Goal: Communication & Community: Ask a question

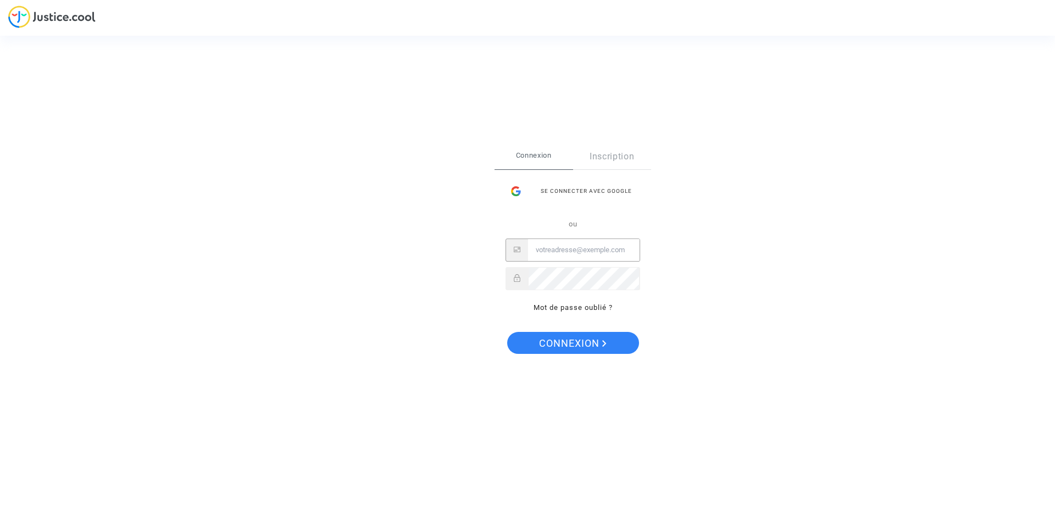
click at [595, 239] on input "Email" at bounding box center [584, 250] width 112 height 22
type input "celia.feries@gmail.com"
click at [399, 268] on div "Se connecter Connexion Inscription Se connecter avec Google ou celia.feries@gma…" at bounding box center [527, 252] width 1055 height 505
click at [507, 332] on button "Connexion" at bounding box center [573, 343] width 132 height 22
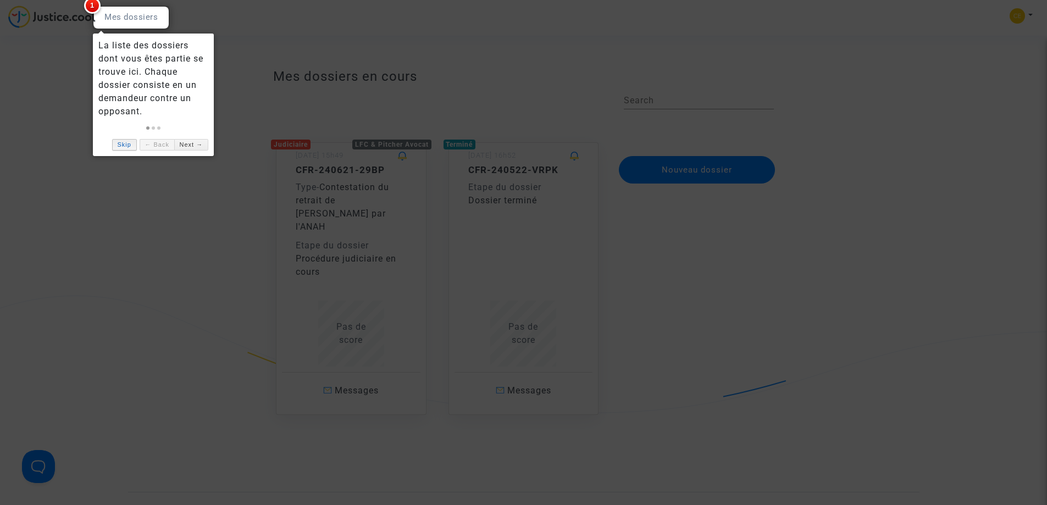
click at [126, 140] on link "Skip" at bounding box center [124, 145] width 25 height 12
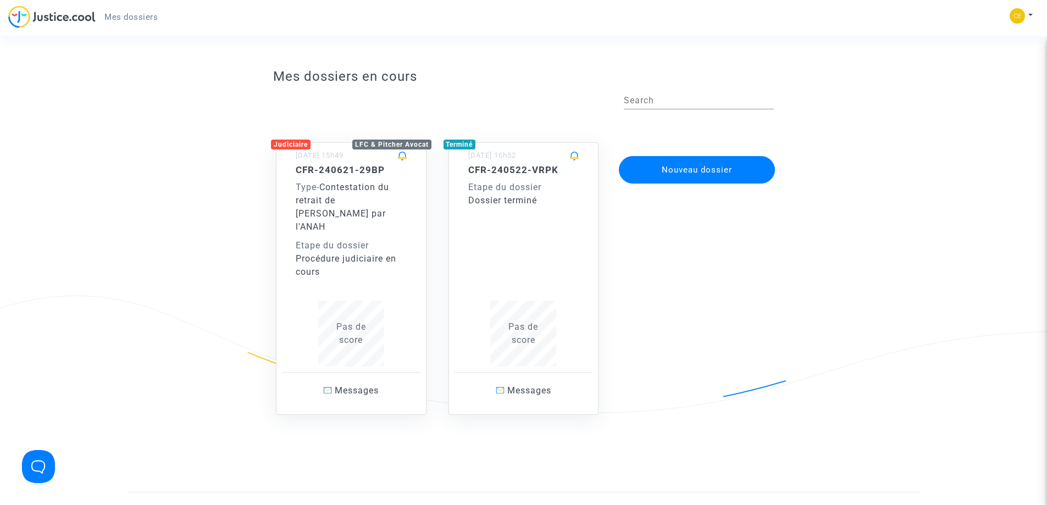
click at [325, 200] on span "Contestation du retrait de [PERSON_NAME] par l'ANAH" at bounding box center [342, 207] width 93 height 50
click at [358, 200] on span "Contestation du retrait de [PERSON_NAME] par l'ANAH" at bounding box center [342, 207] width 93 height 50
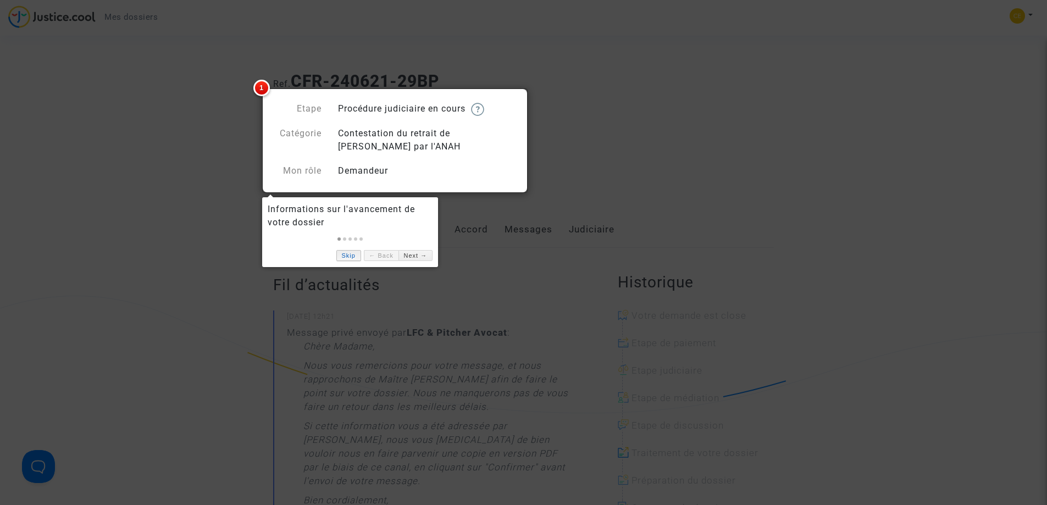
click at [342, 259] on link "Skip" at bounding box center [348, 256] width 25 height 12
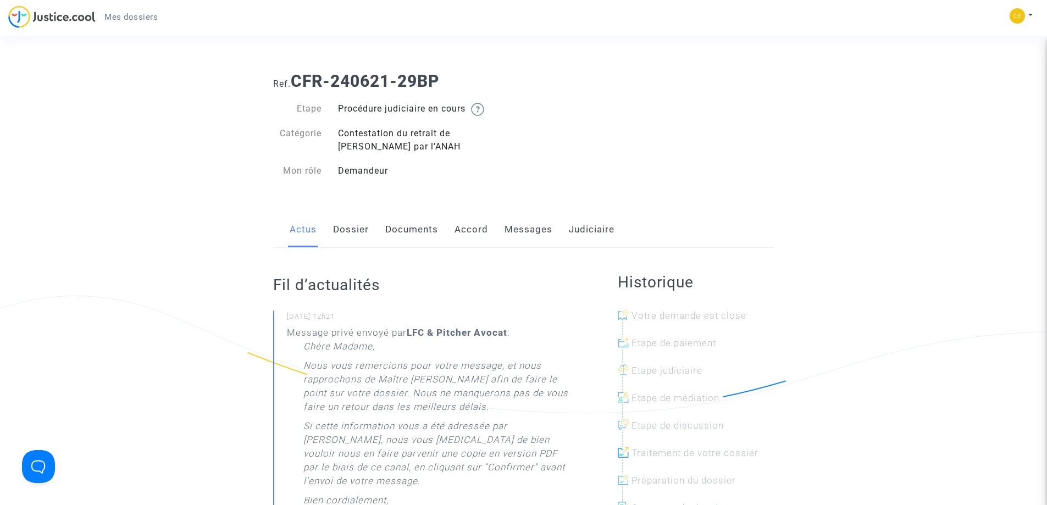
click at [682, 154] on div "Ref. CFR-240621-29BP Etape Procédure judiciaire en cours Catégorie Contestation…" at bounding box center [523, 126] width 517 height 126
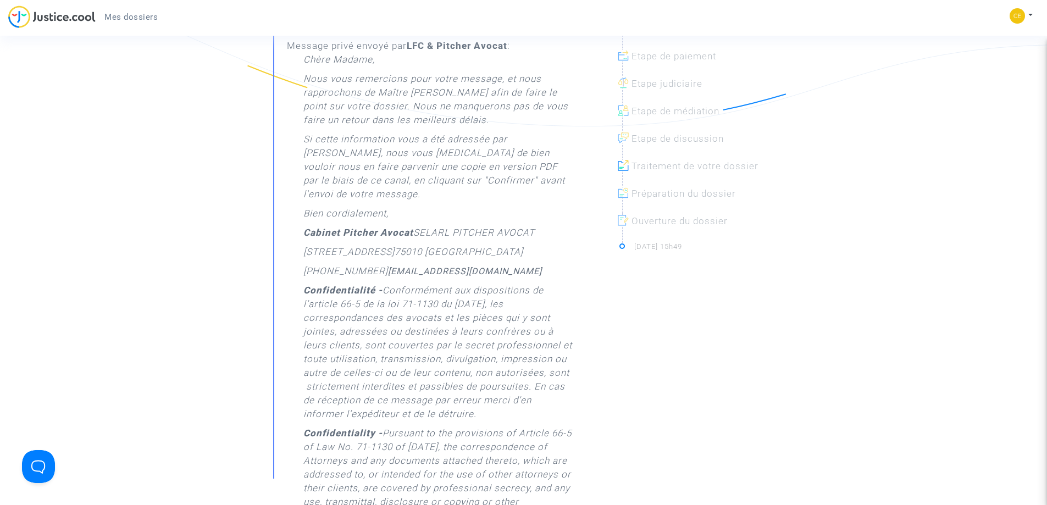
scroll to position [289, 0]
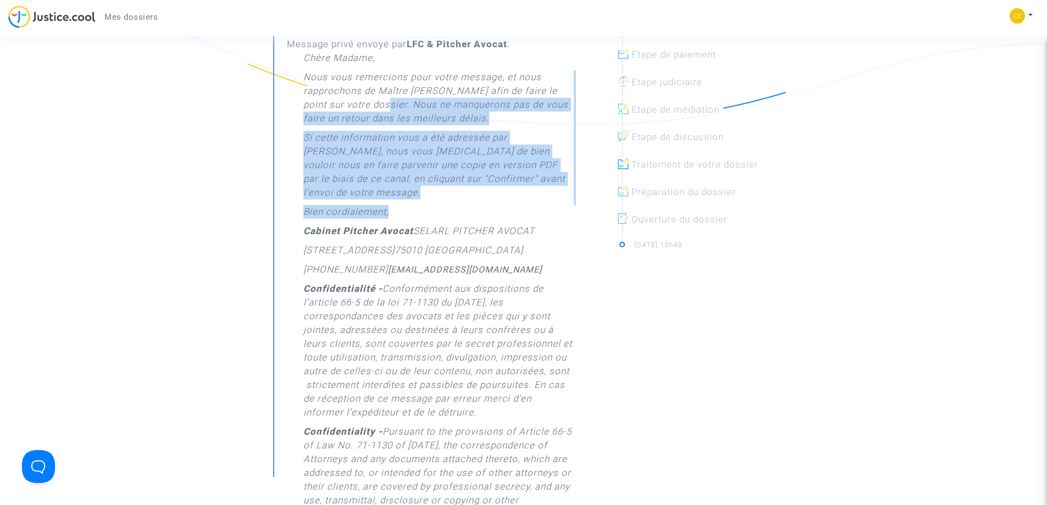
drag, startPoint x: 372, startPoint y: 102, endPoint x: 417, endPoint y: 198, distance: 106.5
click at [417, 198] on div "Chère Madame, Nous vous remercions pour votre message, et nous rapprochons de M…" at bounding box center [438, 309] width 270 height 517
click at [413, 163] on p "Si cette information vous a été adressée par [PERSON_NAME], nous vous [MEDICAL_…" at bounding box center [438, 168] width 270 height 74
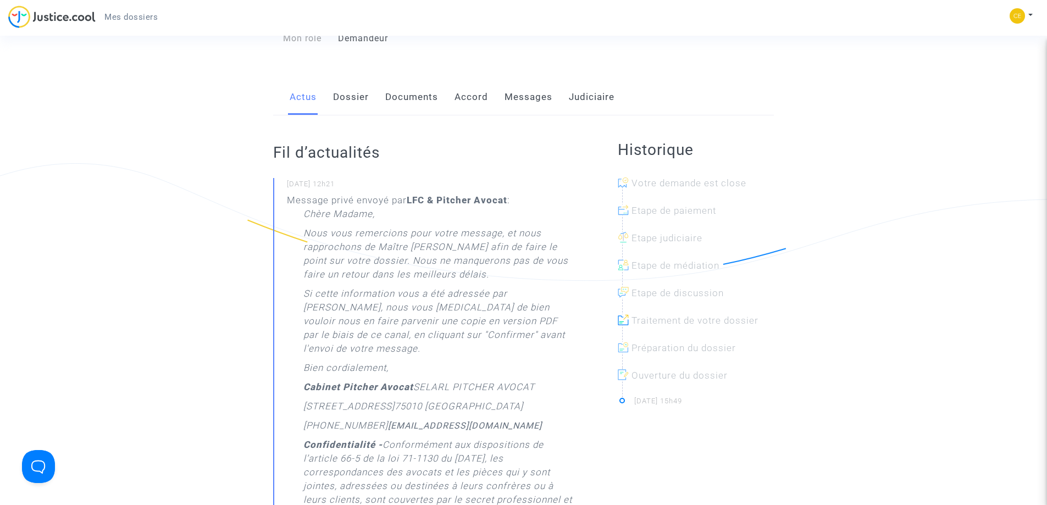
scroll to position [132, 0]
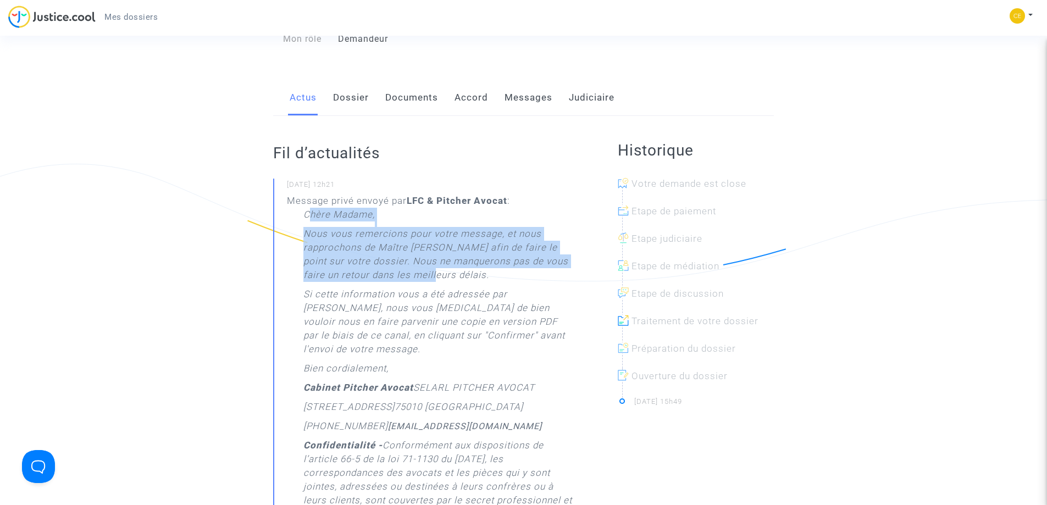
drag, startPoint x: 308, startPoint y: 214, endPoint x: 424, endPoint y: 273, distance: 129.6
click at [424, 273] on div "Chère Madame, Nous vous remercions pour votre message, et nous rapprochons de M…" at bounding box center [438, 466] width 270 height 517
click at [424, 273] on p "Nous vous remercions pour votre message, et nous rapprochons de Maître [PERSON_…" at bounding box center [438, 257] width 270 height 60
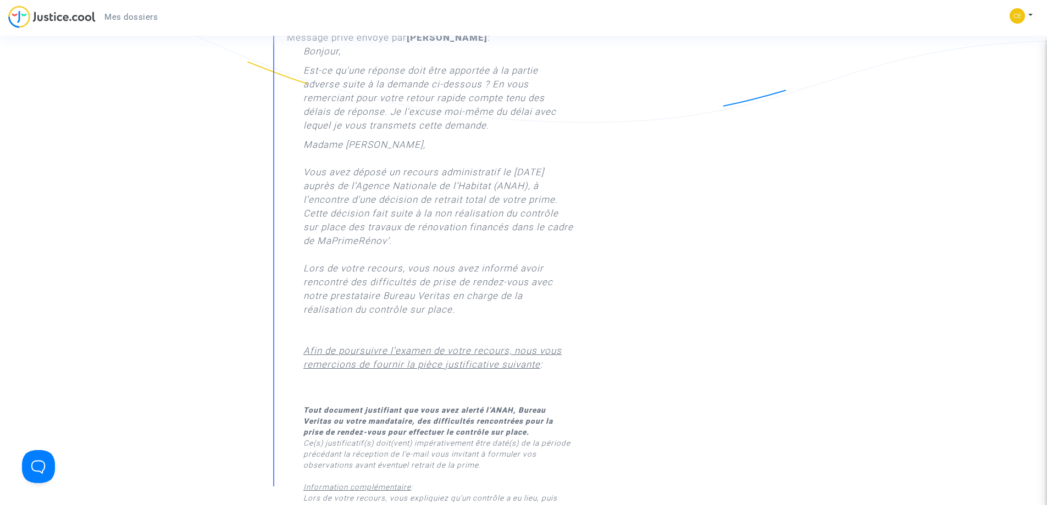
scroll to position [876, 0]
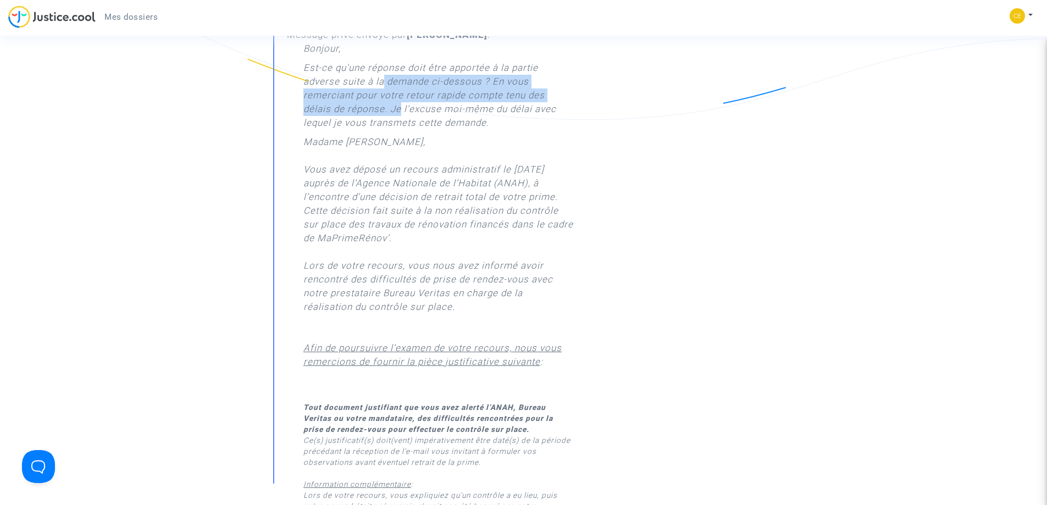
drag, startPoint x: 385, startPoint y: 75, endPoint x: 402, endPoint y: 97, distance: 27.5
click at [402, 97] on p "Est-ce qu'une réponse doit être apportée à la partie adverse suite à la demande…" at bounding box center [438, 98] width 270 height 74
drag, startPoint x: 382, startPoint y: 79, endPoint x: 402, endPoint y: 102, distance: 30.4
click at [402, 102] on p "Est-ce qu'une réponse doit être apportée à la partie adverse suite à la demande…" at bounding box center [438, 98] width 270 height 74
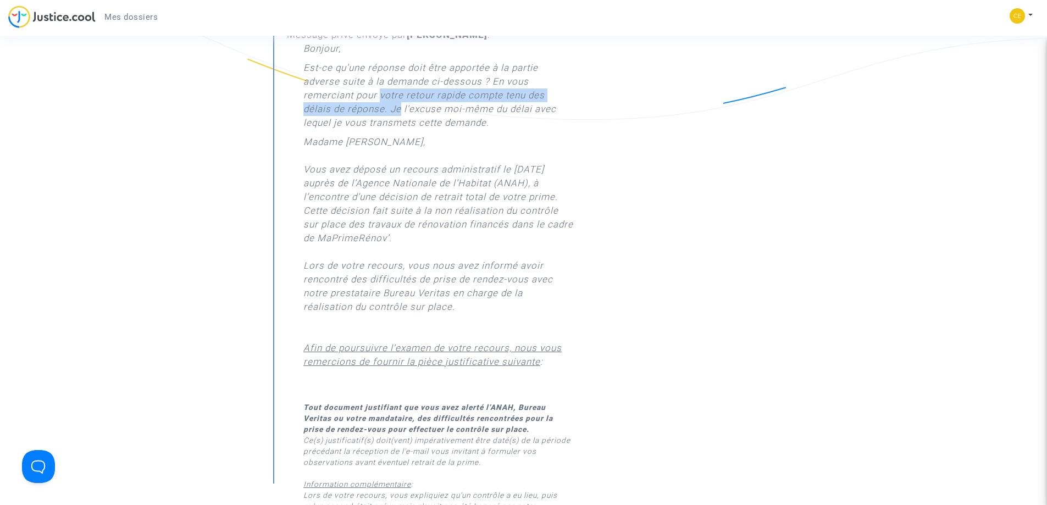
click at [402, 102] on p "Est-ce qu'une réponse doit être apportée à la partie adverse suite à la demande…" at bounding box center [438, 98] width 270 height 74
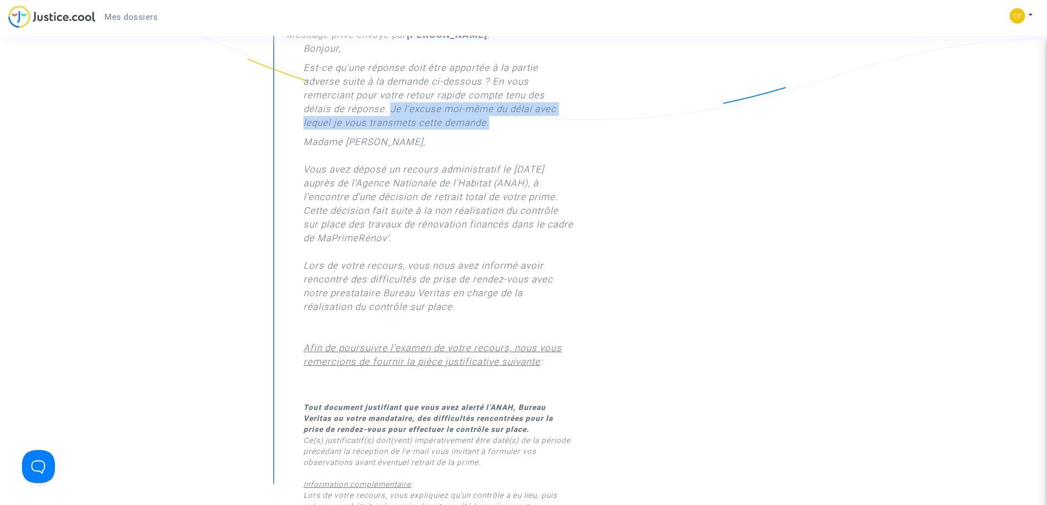
drag, startPoint x: 392, startPoint y: 95, endPoint x: 514, endPoint y: 111, distance: 123.1
click at [514, 111] on p "Est-ce qu'une réponse doit être apportée à la partie adverse suite à la demande…" at bounding box center [438, 98] width 270 height 74
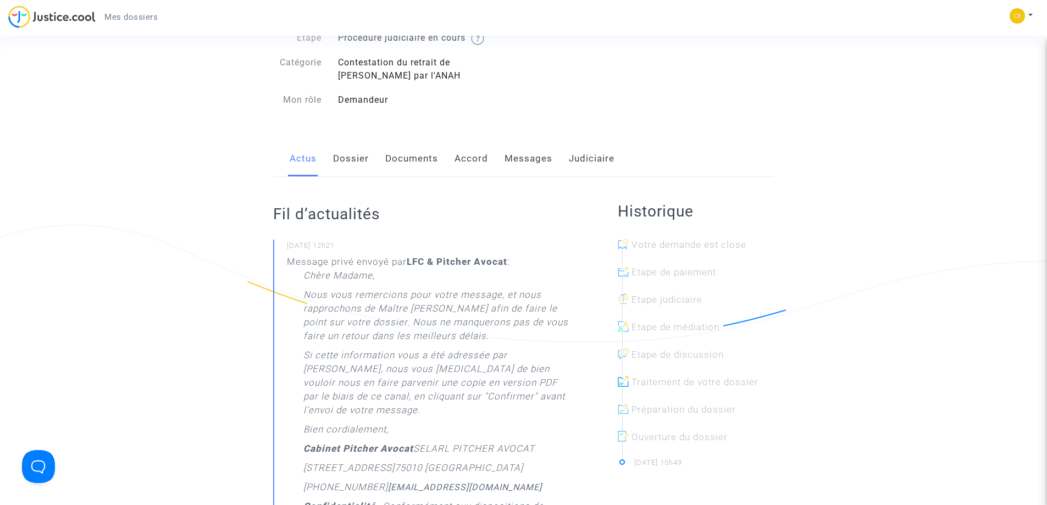
scroll to position [0, 0]
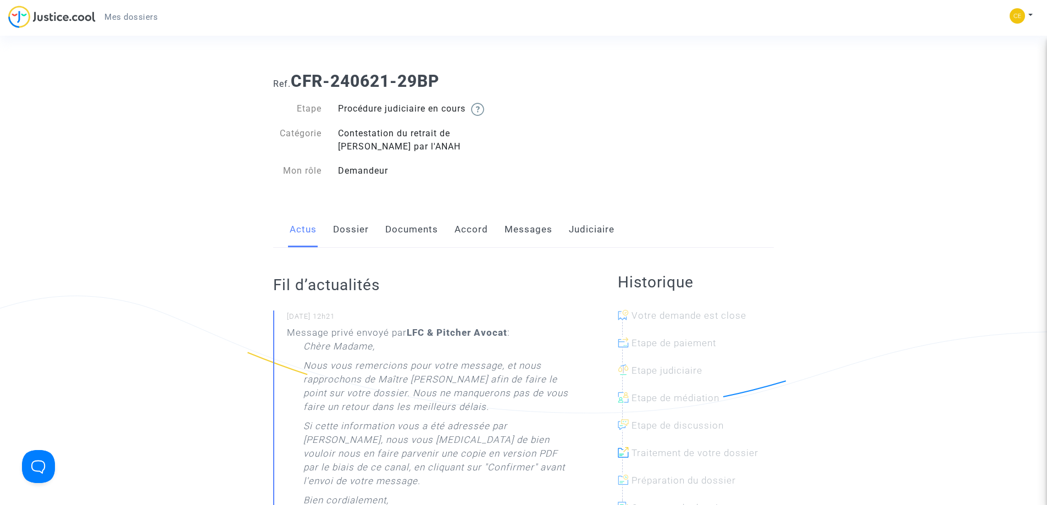
click at [351, 237] on link "Dossier" at bounding box center [351, 230] width 36 height 36
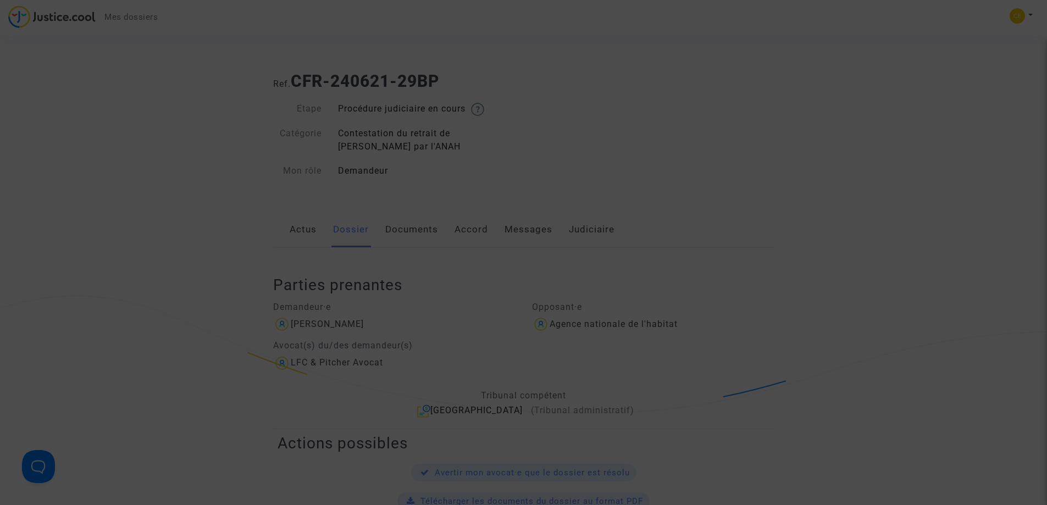
click at [544, 236] on div at bounding box center [523, 252] width 1047 height 505
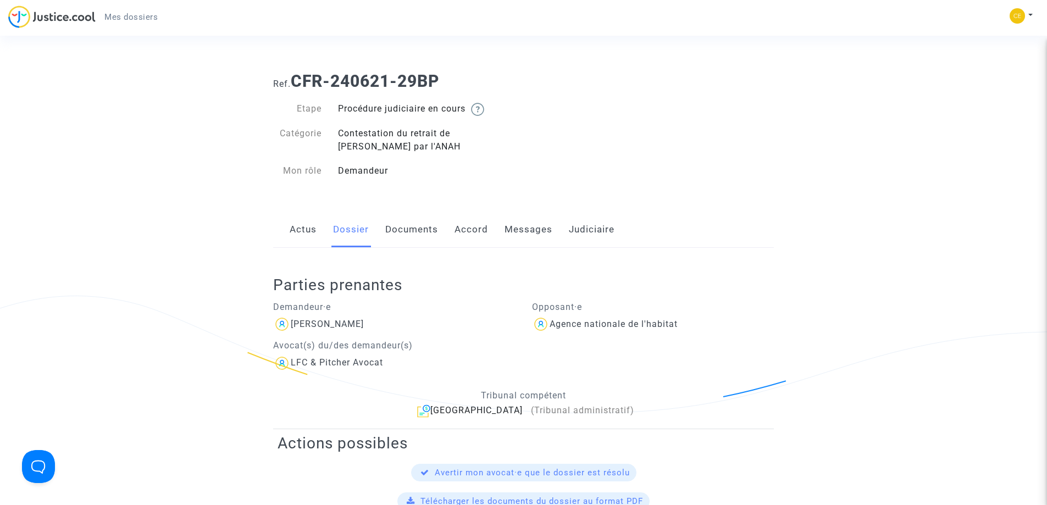
click at [530, 232] on link "Messages" at bounding box center [529, 230] width 48 height 36
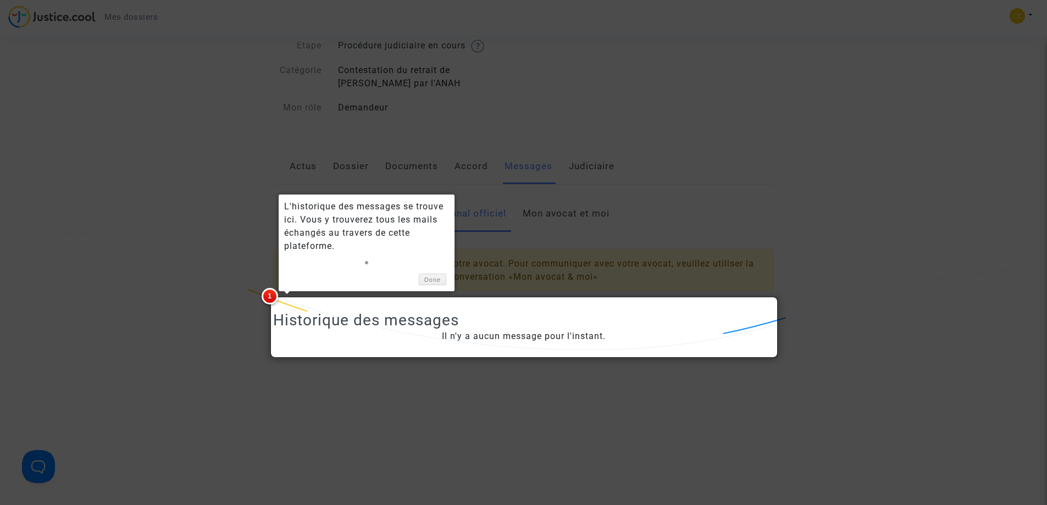
scroll to position [92, 0]
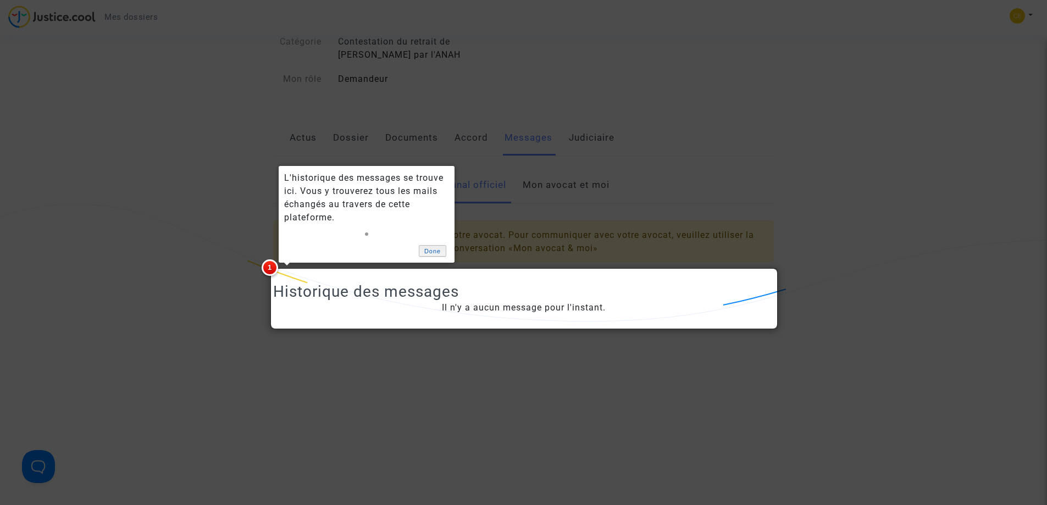
click at [430, 252] on link "Done" at bounding box center [432, 251] width 27 height 12
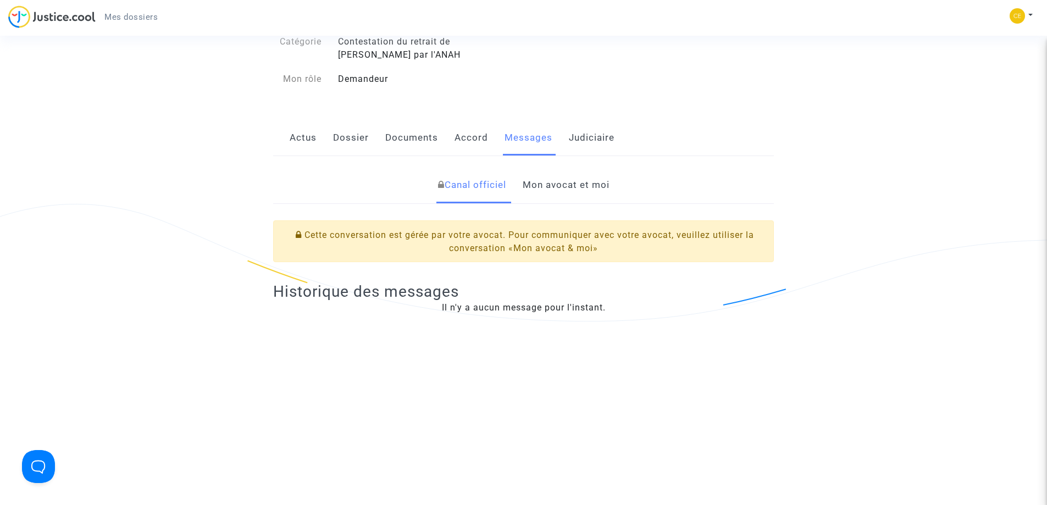
click at [553, 193] on link "Mon avocat et moi" at bounding box center [566, 185] width 87 height 36
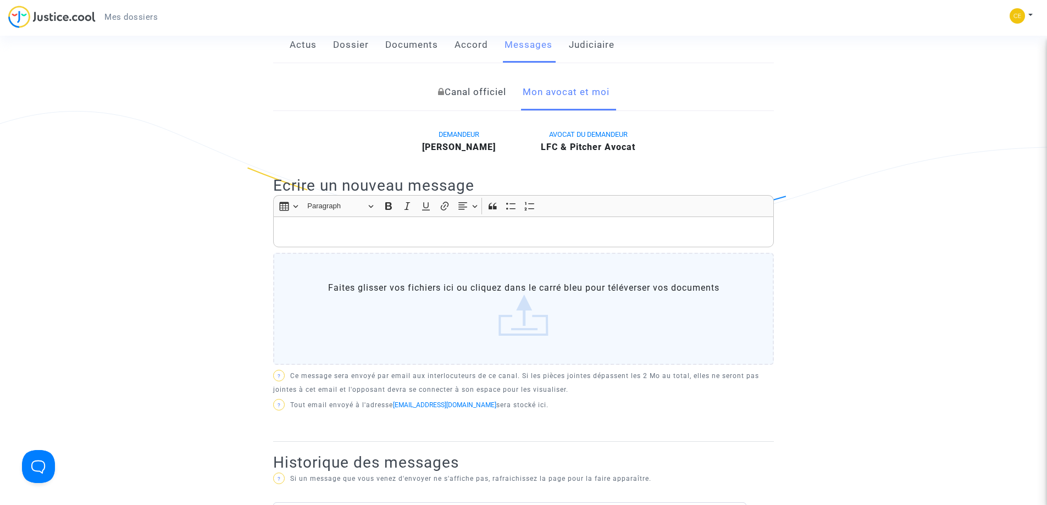
scroll to position [206, 0]
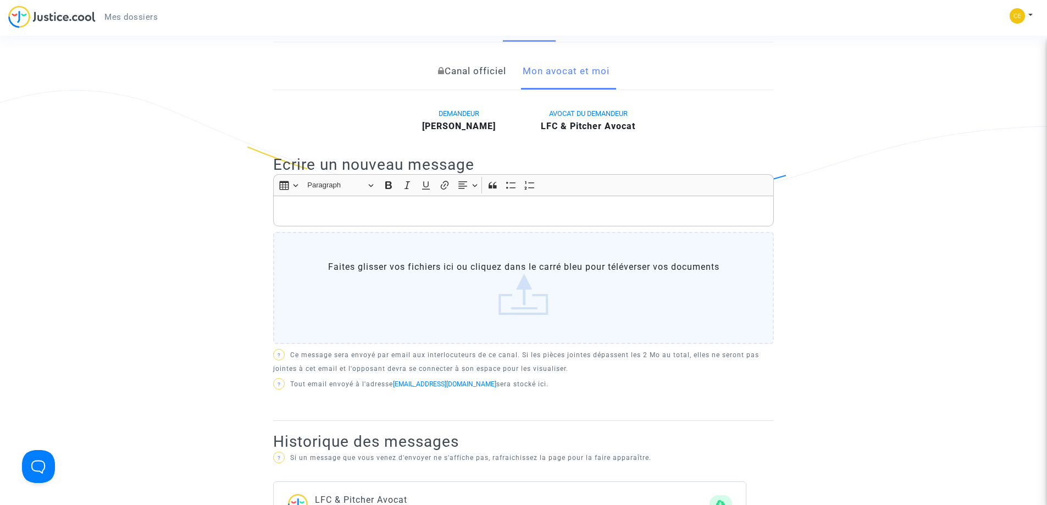
click at [528, 283] on label "Faites glisser vos fichiers ici ou cliquez dans le carré bleu pour téléverser v…" at bounding box center [523, 288] width 501 height 112
click at [0, 0] on input "Faites glisser vos fichiers ici ou cliquez dans le carré bleu pour téléverser v…" at bounding box center [0, 0] width 0 height 0
click at [433, 215] on p "Rich Text Editor, main" at bounding box center [523, 211] width 489 height 14
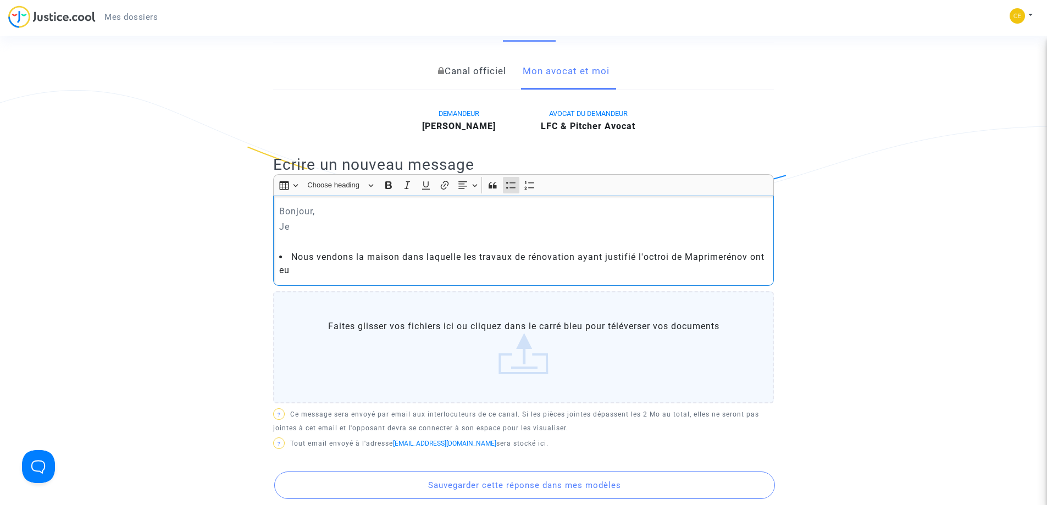
click at [462, 254] on li "Nous vendons la maison dans laquelle les travaux de rénovation ayant justifié l…" at bounding box center [523, 264] width 489 height 26
click at [401, 287] on div "Rich Text Editor Insert table Insert table Heading Choose heading Paragraph Hea…" at bounding box center [523, 291] width 501 height 234
click at [384, 274] on li "Nous vendons la maison dans laquelle ont eu lieu les travaux de rénovation ayan…" at bounding box center [523, 264] width 489 height 26
click at [512, 269] on li "Nous vendons la maison dans laquelle ont eu lieu les travaux de rénovation ayan…" at bounding box center [523, 264] width 489 height 26
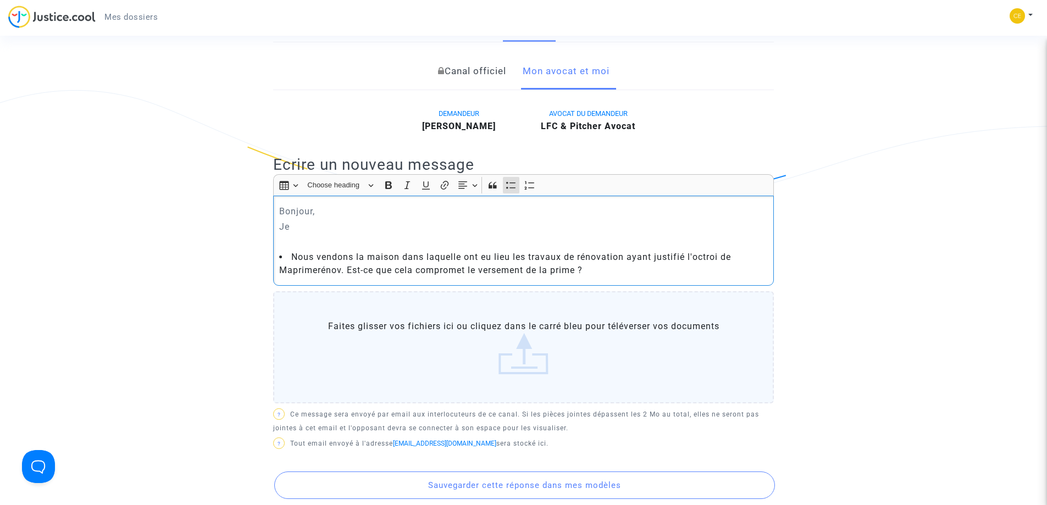
click at [617, 269] on li "Nous vendons la maison dans laquelle ont eu lieu les travaux de rénovation ayan…" at bounding box center [523, 264] width 489 height 26
click at [599, 269] on li "Nous vendons la maison dans laquelle ont eu lieu les travaux de rénovation ayan…" at bounding box center [523, 264] width 489 height 26
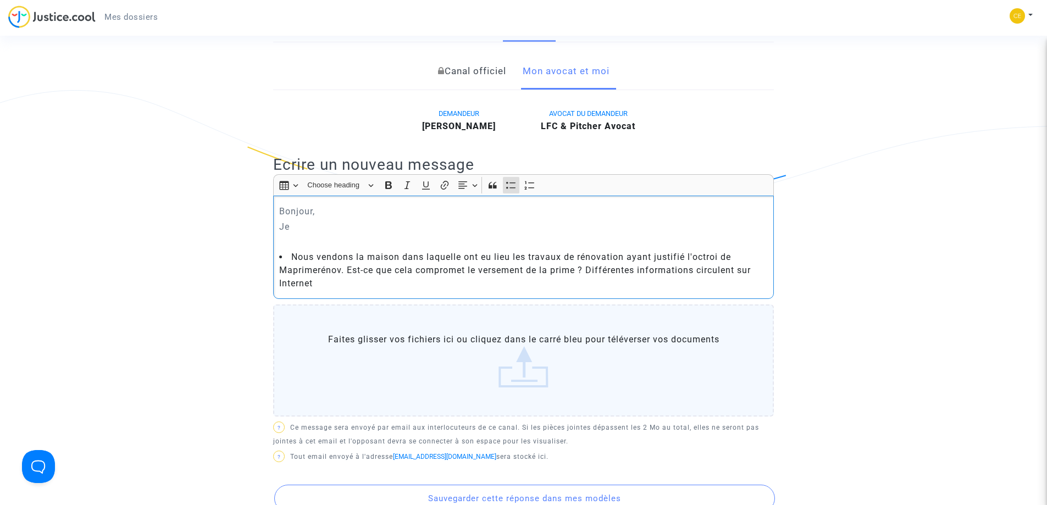
click at [389, 274] on li "Nous vendons la maison dans laquelle ont eu lieu les travaux de rénovation ayan…" at bounding box center [523, 271] width 489 height 40
click at [378, 280] on li "Nous vendons la maison dans laquelle ont eu lieu les travaux de rénovation ayan…" at bounding box center [523, 271] width 489 height 40
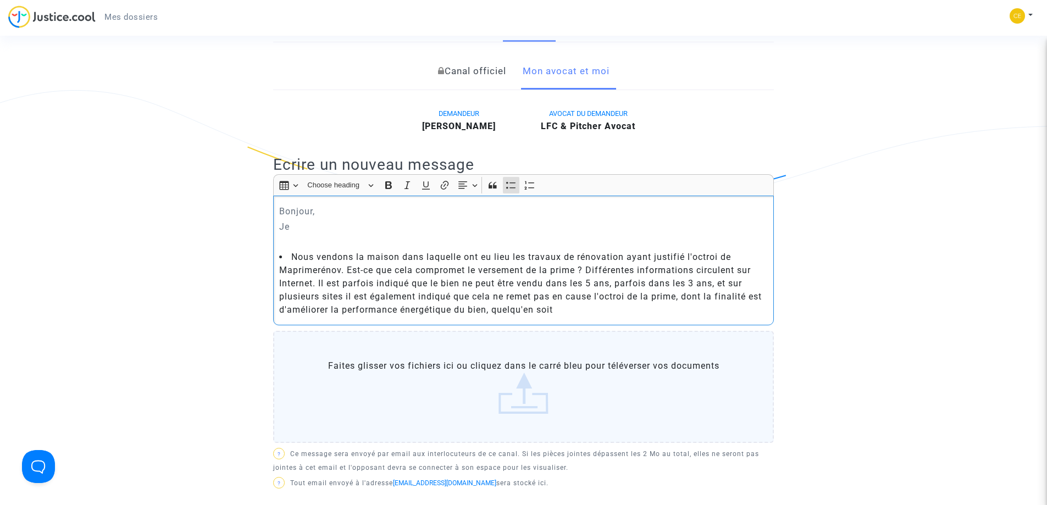
drag, startPoint x: 504, startPoint y: 302, endPoint x: 501, endPoint y: 316, distance: 14.6
click at [578, 311] on li "Nous vendons la maison dans laquelle ont eu lieu les travaux de rénovation ayan…" at bounding box center [523, 284] width 489 height 66
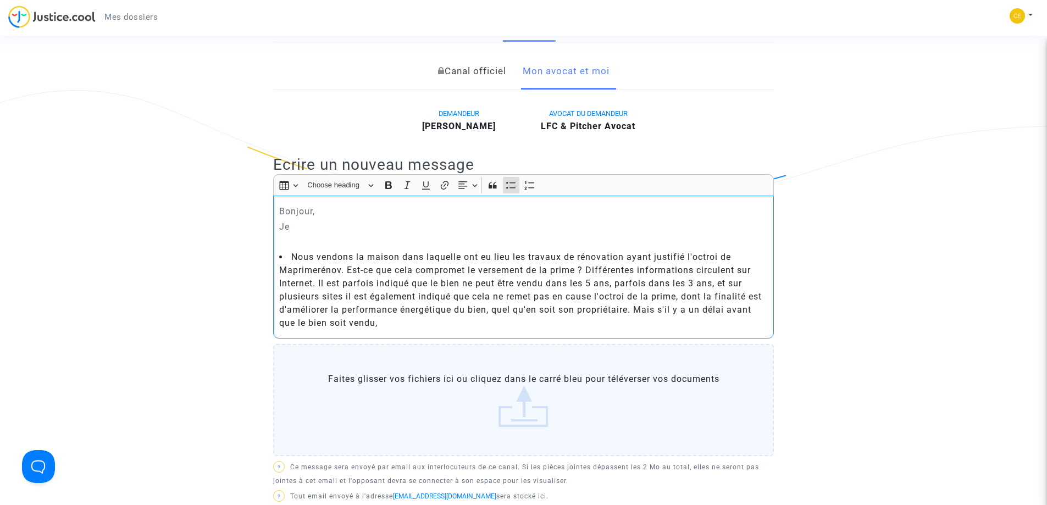
click at [740, 313] on li "Nous vendons la maison dans laquelle ont eu lieu les travaux de rénovation ayan…" at bounding box center [523, 290] width 489 height 79
click at [722, 312] on li "Nous vendons la maison dans laquelle ont eu lieu les travaux de rénovation ayan…" at bounding box center [523, 290] width 489 height 79
click at [678, 309] on li "Nous vendons la maison dans laquelle ont eu lieu les travaux de rénovation ayan…" at bounding box center [523, 290] width 489 height 79
click at [447, 332] on div "Bonjour, Je Nous vendons la maison dans laquelle ont eu lieu les travaux de rén…" at bounding box center [523, 267] width 501 height 142
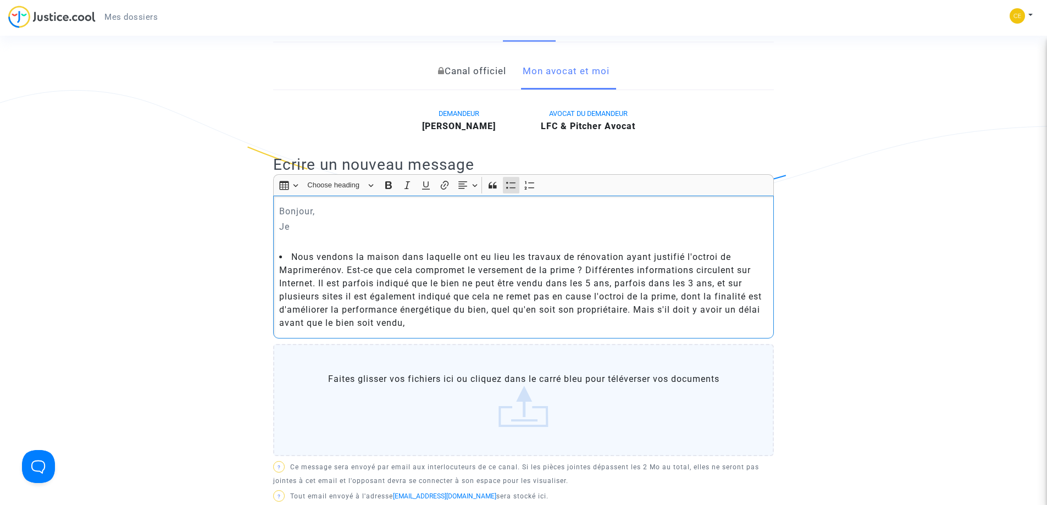
click at [368, 325] on li "Nous vendons la maison dans laquelle ont eu lieu les travaux de rénovation ayan…" at bounding box center [523, 290] width 489 height 79
click at [456, 325] on li "Nous vendons la maison dans laquelle ont eu lieu les travaux de rénovation ayan…" at bounding box center [523, 290] width 489 height 79
drag, startPoint x: 442, startPoint y: 325, endPoint x: 529, endPoint y: 330, distance: 87.6
click at [529, 330] on div "Bonjour, Je Nous vendons la maison dans laquelle ont eu lieu les travaux de rén…" at bounding box center [523, 267] width 501 height 142
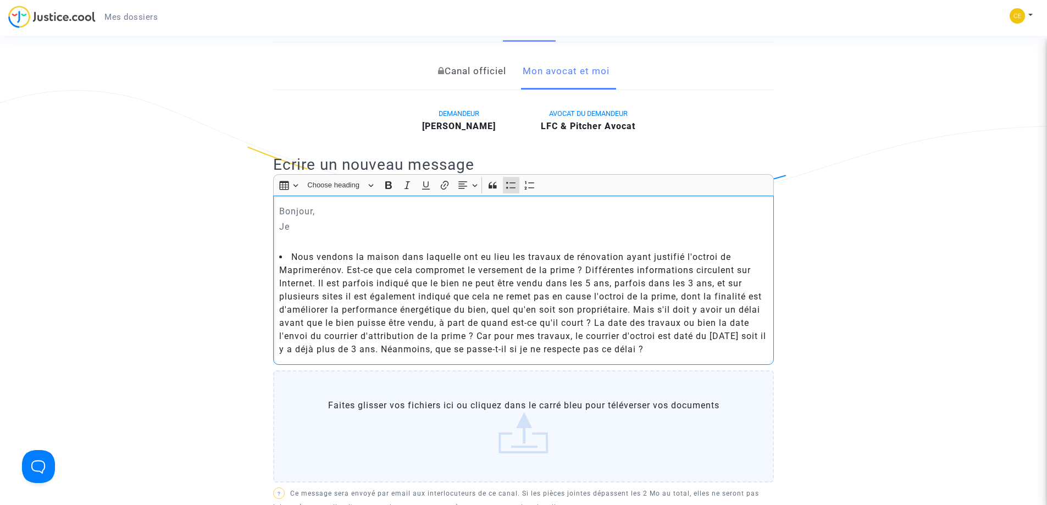
click at [305, 236] on p "Rich Text Editor, main" at bounding box center [523, 242] width 489 height 14
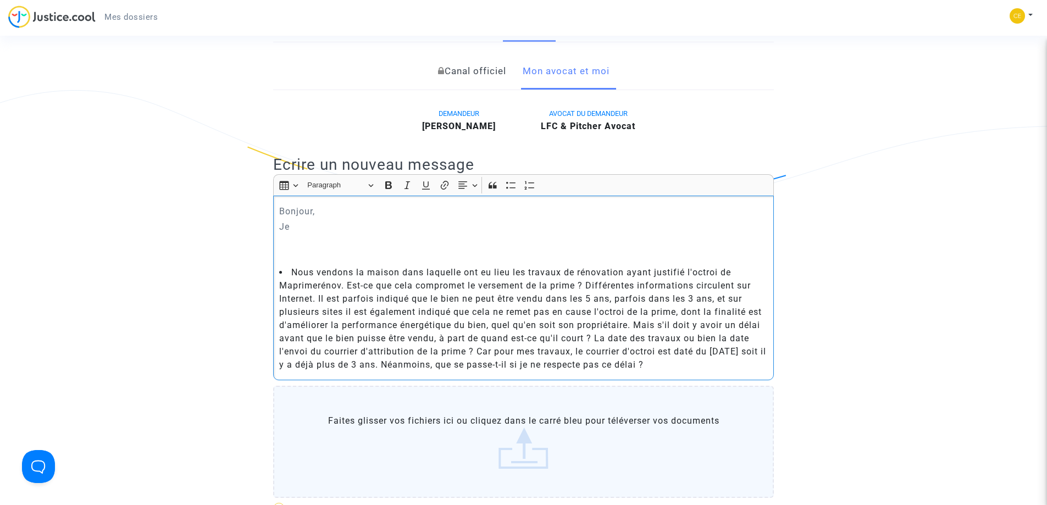
click at [320, 54] on div "Canal officiel Mon avocat et moi" at bounding box center [523, 71] width 501 height 37
click at [327, 234] on div "Bonjour, Je Nous vendons la maison dans laquelle ont eu lieu les travaux de rén…" at bounding box center [523, 288] width 501 height 185
click at [302, 249] on div "Bonjour, Je Nous vendons la maison dans laquelle ont eu lieu les travaux de rén…" at bounding box center [523, 288] width 501 height 185
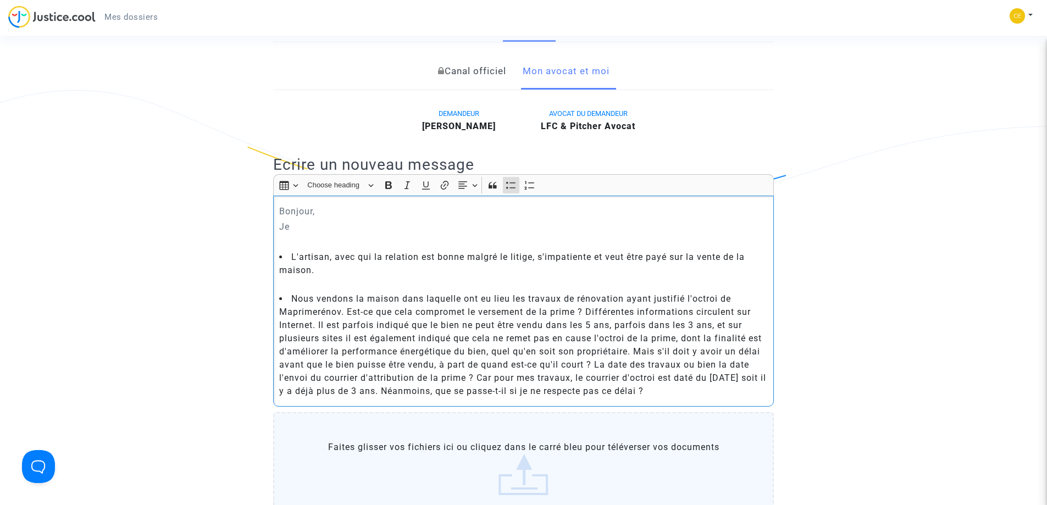
drag, startPoint x: 690, startPoint y: 388, endPoint x: 274, endPoint y: 295, distance: 426.9
click at [274, 295] on div "Bonjour, Je L'artisan, avec qui la relation est bonne malgré le litige, s'impat…" at bounding box center [523, 301] width 501 height 211
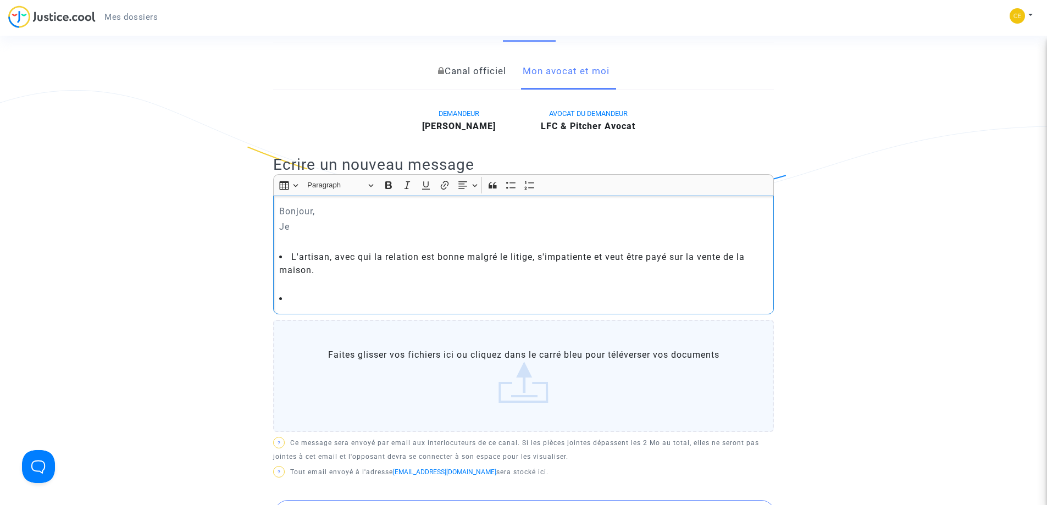
click at [295, 244] on p "Rich Text Editor, main" at bounding box center [523, 242] width 489 height 14
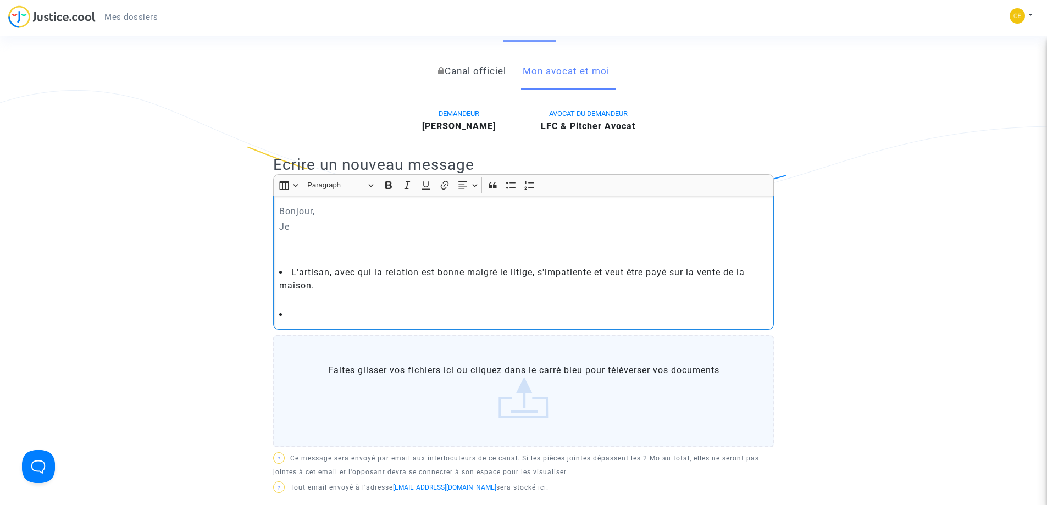
click at [295, 220] on p "Je" at bounding box center [523, 227] width 489 height 14
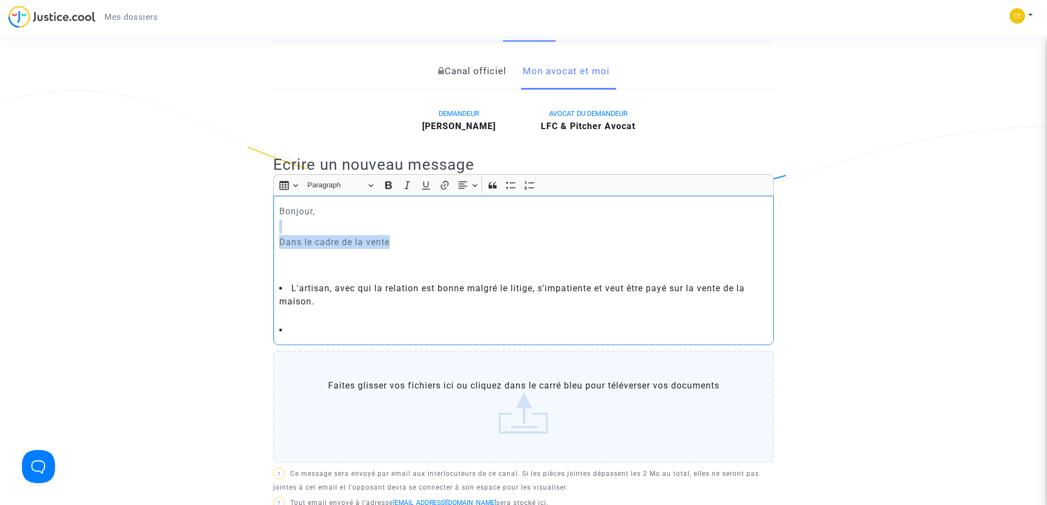
drag, startPoint x: 412, startPoint y: 244, endPoint x: 265, endPoint y: 233, distance: 147.1
click at [358, 322] on p "Rich Text Editor, main" at bounding box center [523, 315] width 489 height 14
click at [344, 327] on li "Rich Text Editor, main" at bounding box center [523, 330] width 489 height 13
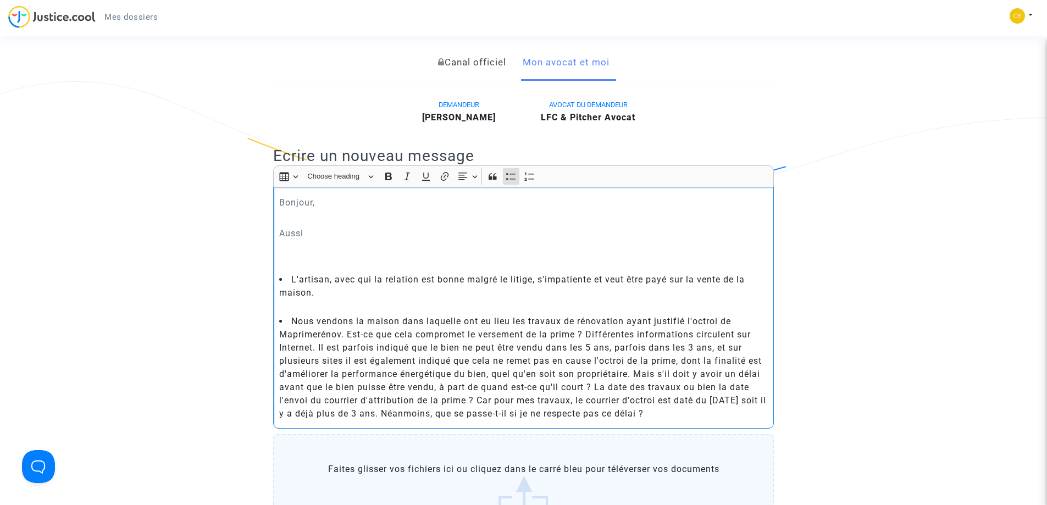
scroll to position [215, 0]
click at [307, 234] on p "Aussi" at bounding box center [523, 233] width 489 height 14
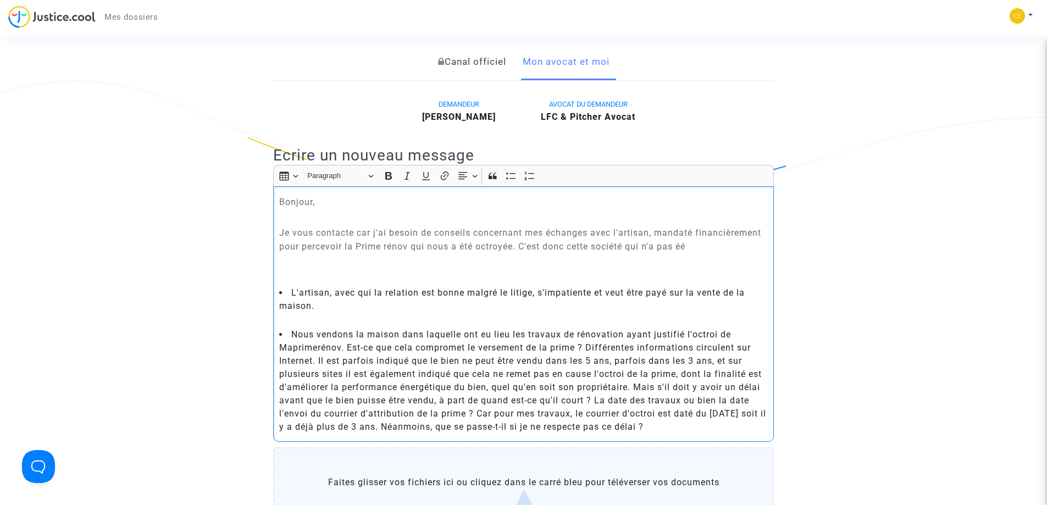
click at [563, 235] on p "Je vous contacte car j'ai besoin de conseils concernant mes échanges avec l'art…" at bounding box center [523, 239] width 489 height 27
drag, startPoint x: 708, startPoint y: 249, endPoint x: 522, endPoint y: 251, distance: 186.3
click at [522, 251] on p "Je vous contacte car j'ai besoin de conseils concernant mes échanges avec l'art…" at bounding box center [523, 239] width 489 height 27
click at [733, 253] on div "Bonjour, Je vous contacte car j'ai besoin de conseils concernant mes échanges a…" at bounding box center [523, 314] width 501 height 256
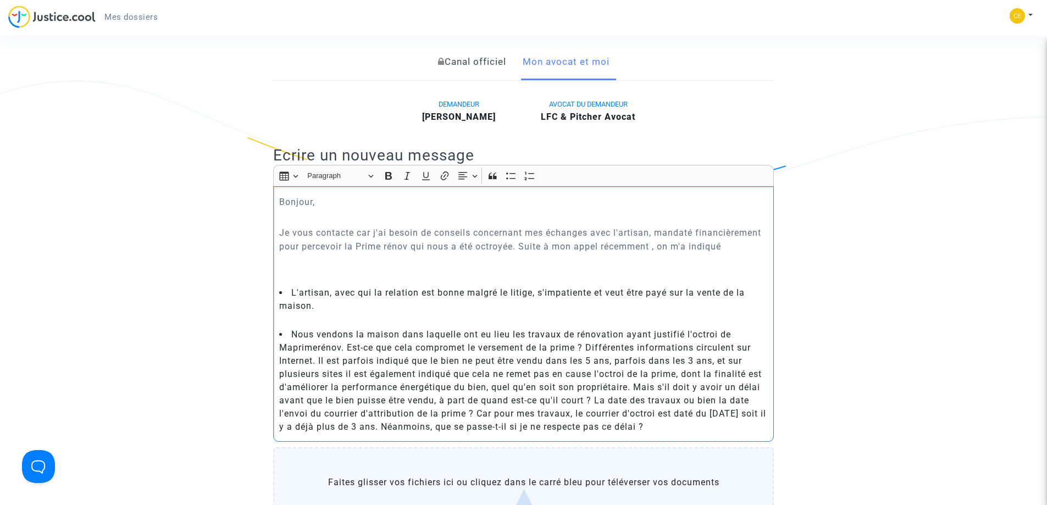
click at [730, 246] on p "Je vous contacte car j'ai besoin de conseils concernant mes échanges avec l'art…" at bounding box center [523, 239] width 489 height 27
click at [520, 251] on p "Je vous contacte car j'ai besoin de conseils concernant mes échanges avec l'art…" at bounding box center [523, 239] width 489 height 27
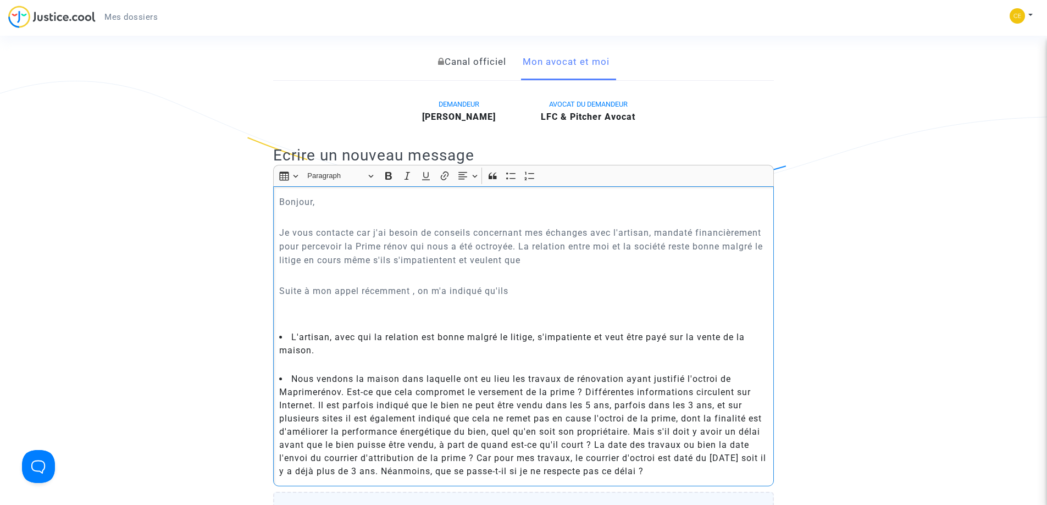
click at [530, 262] on p "Je vous contacte car j'ai besoin de conseils concernant mes échanges avec l'art…" at bounding box center [523, 246] width 489 height 41
click at [410, 280] on p "Rich Text Editor, main" at bounding box center [523, 276] width 489 height 14
